Goal: Transaction & Acquisition: Purchase product/service

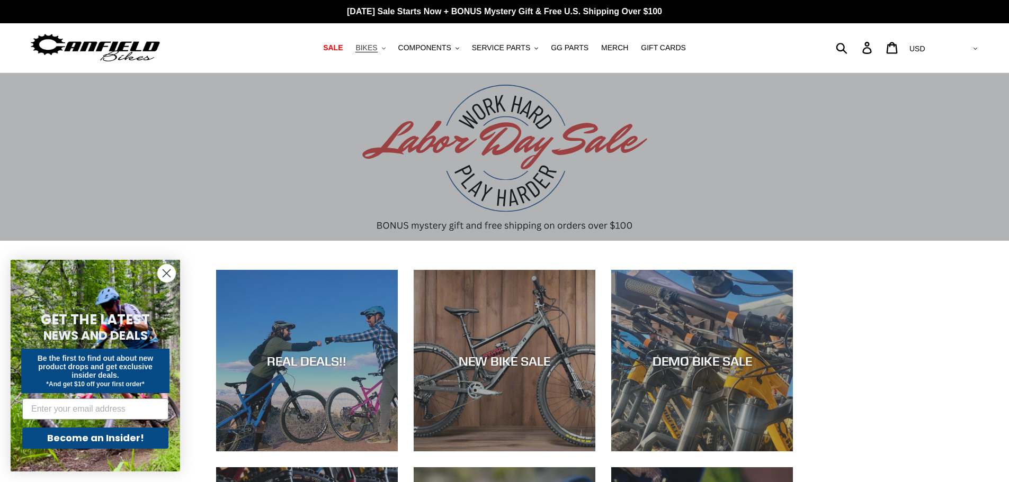
click at [377, 47] on span "BIKES" at bounding box center [366, 47] width 22 height 9
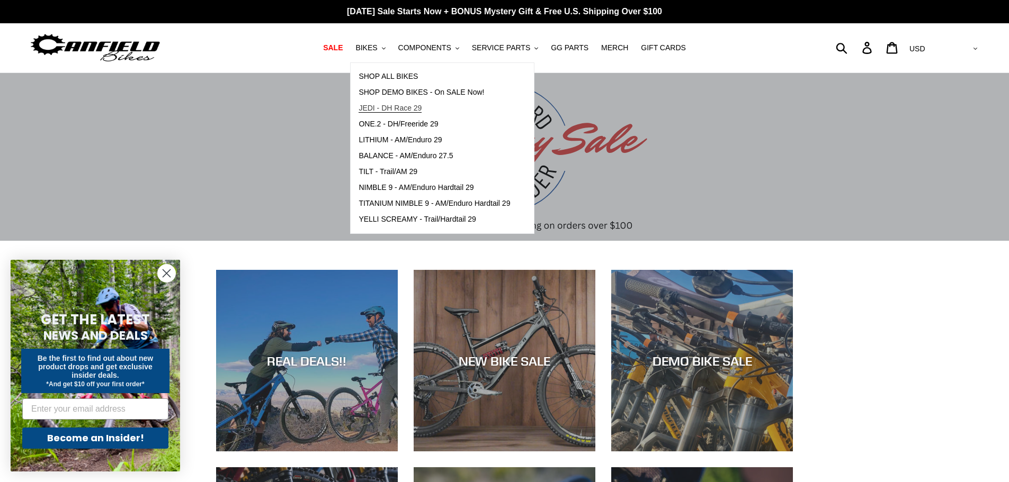
click at [402, 107] on span "JEDI - DH Race 29" at bounding box center [390, 108] width 63 height 9
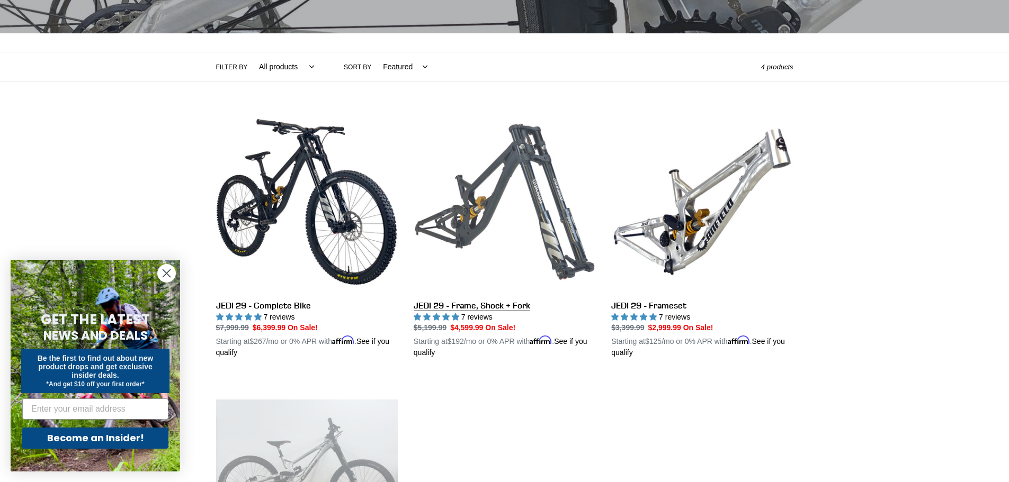
scroll to position [212, 0]
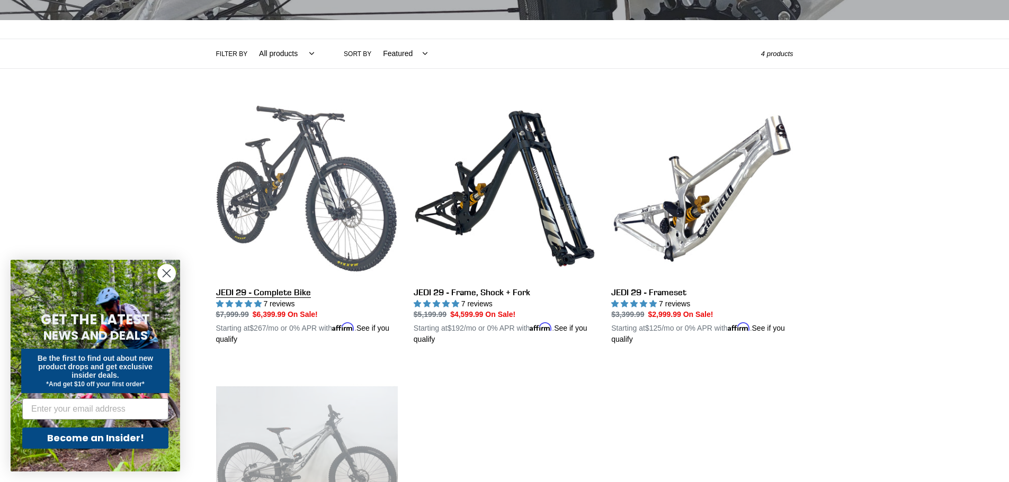
click at [353, 207] on link "JEDI 29 - Complete Bike" at bounding box center [307, 222] width 182 height 248
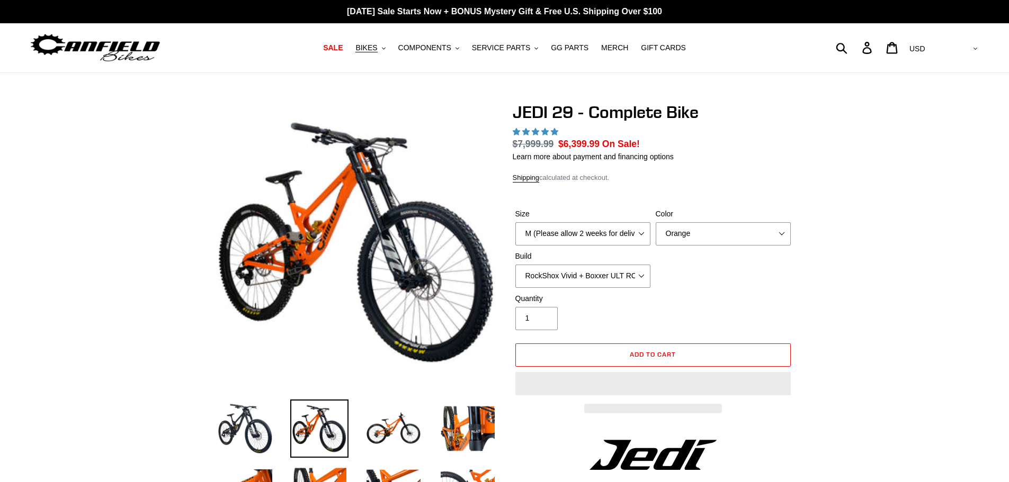
select select "highest-rating"
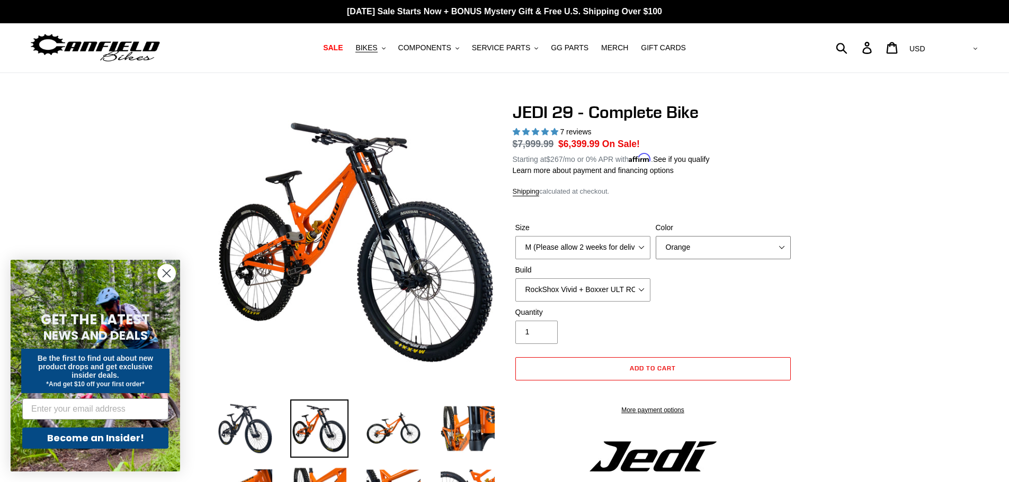
click at [714, 249] on select "Orange Stealth Black Raw" at bounding box center [723, 247] width 135 height 23
click at [656, 236] on select "Orange Stealth Black Raw" at bounding box center [723, 247] width 135 height 23
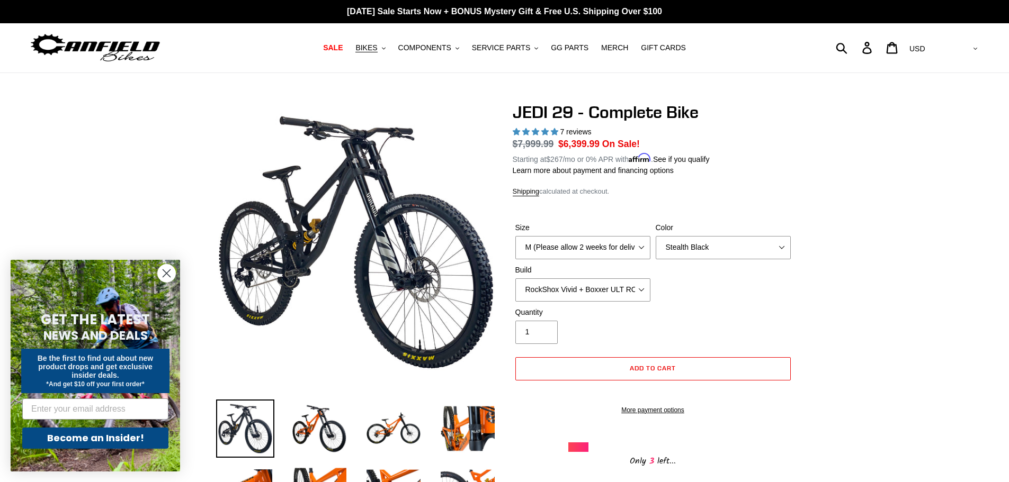
click at [687, 283] on div "Size M (Please allow 2 weeks for delivery) L (Please allow 2 weeks for delivery…" at bounding box center [653, 264] width 281 height 85
drag, startPoint x: 701, startPoint y: 244, endPoint x: 699, endPoint y: 251, distance: 7.6
click at [701, 244] on select "Orange Stealth Black Raw" at bounding box center [723, 247] width 135 height 23
click at [656, 236] on select "Orange Stealth Black Raw" at bounding box center [723, 247] width 135 height 23
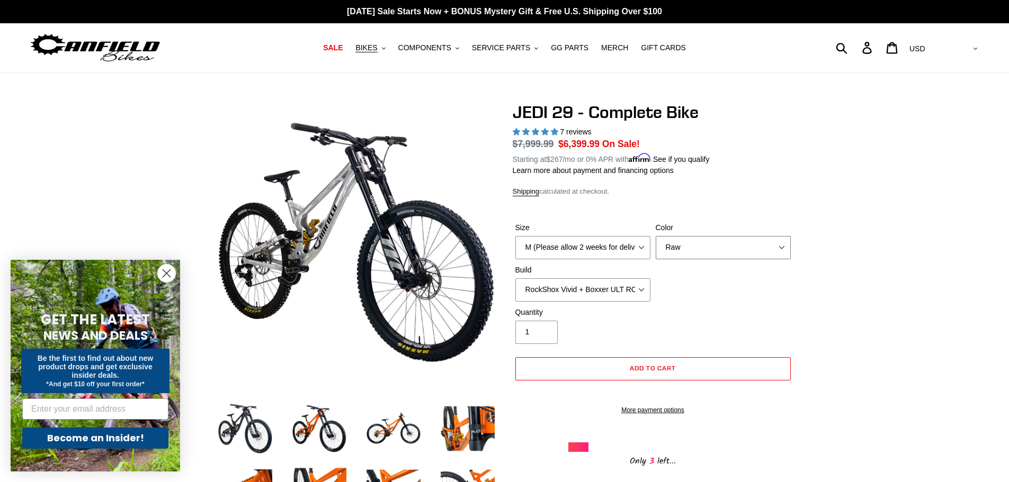
click at [697, 250] on select "Orange Stealth Black Raw" at bounding box center [723, 247] width 135 height 23
select select "Stealth Black"
click at [656, 236] on select "Orange Stealth Black Raw" at bounding box center [723, 247] width 135 height 23
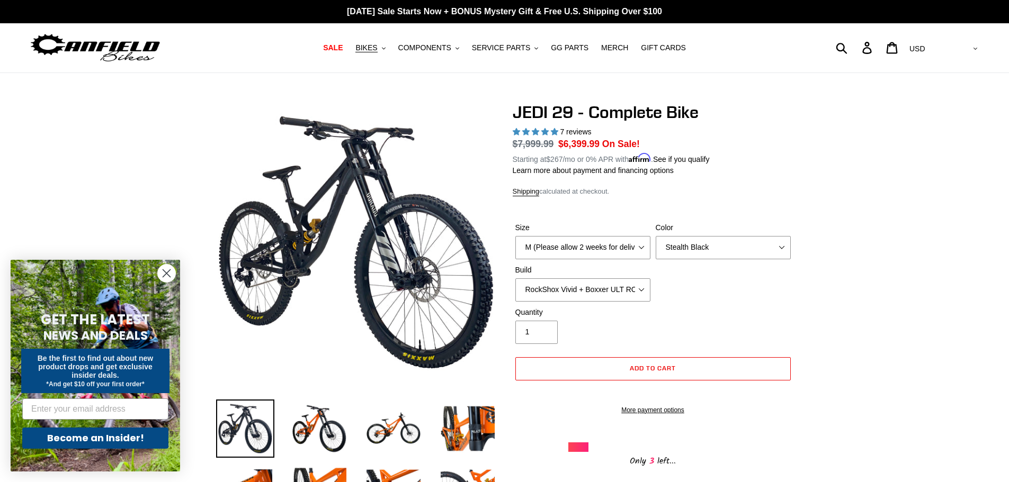
click at [604, 297] on select "RockShox Vivid + Boxxer ULT RC2 C3 200 + SRAM XO RockShox Vivid + Boxxer ULT RC…" at bounding box center [582, 290] width 135 height 23
select select "Fox DHX2 + Fox 40 Float Grip 2 203 + Shimano"
click at [515, 279] on select "RockShox Vivid + Boxxer ULT RC2 C3 200 + SRAM XO RockShox Vivid + Boxxer ULT RC…" at bounding box center [582, 290] width 135 height 23
click at [616, 329] on div "Quantity 1" at bounding box center [583, 325] width 140 height 37
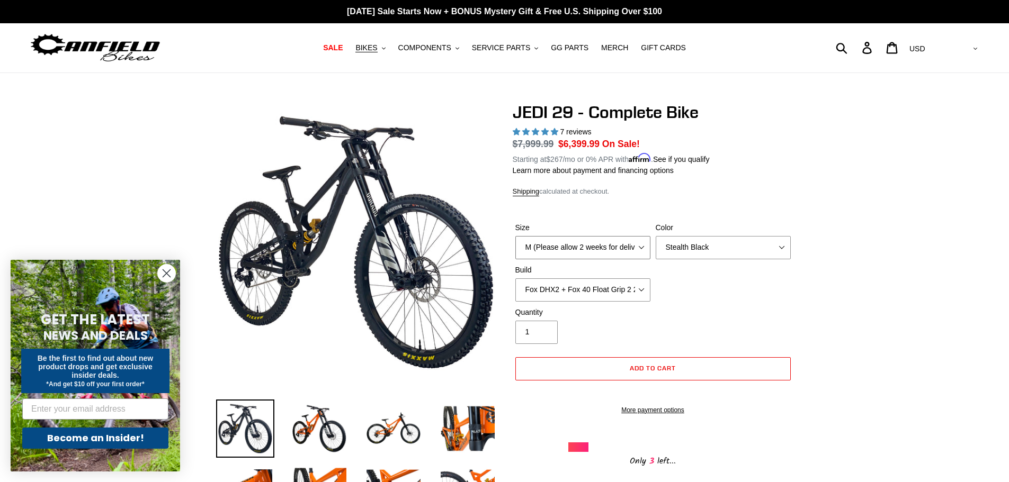
click at [594, 238] on select "M (Please allow 2 weeks for delivery) L (Please allow 2 weeks for delivery) XL …" at bounding box center [582, 247] width 135 height 23
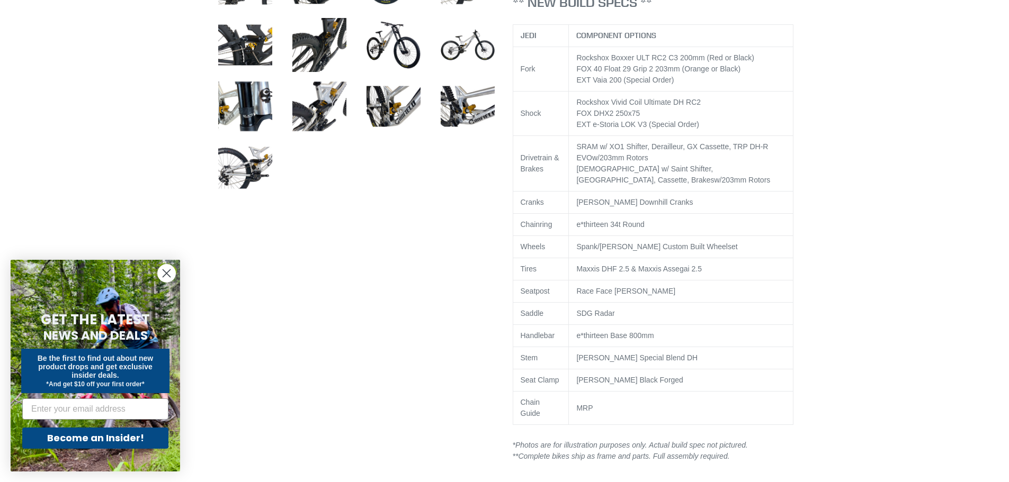
scroll to position [635, 0]
